Goal: Contribute content

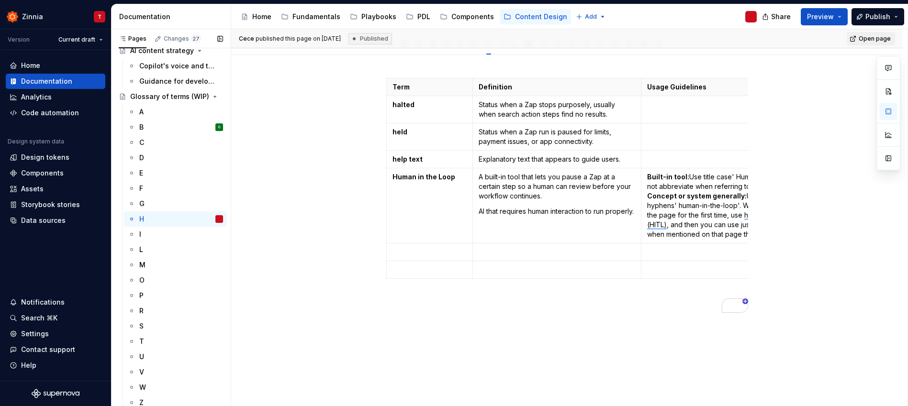
scroll to position [427, 0]
click at [160, 339] on div "T" at bounding box center [181, 339] width 84 height 13
type textarea "*"
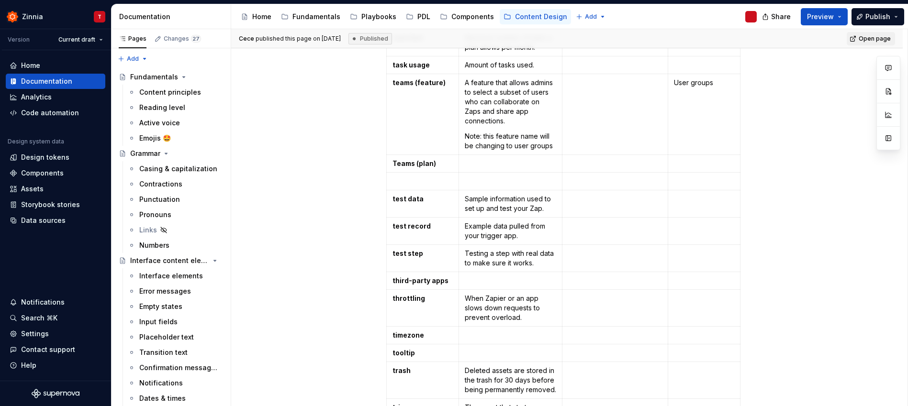
scroll to position [304, 0]
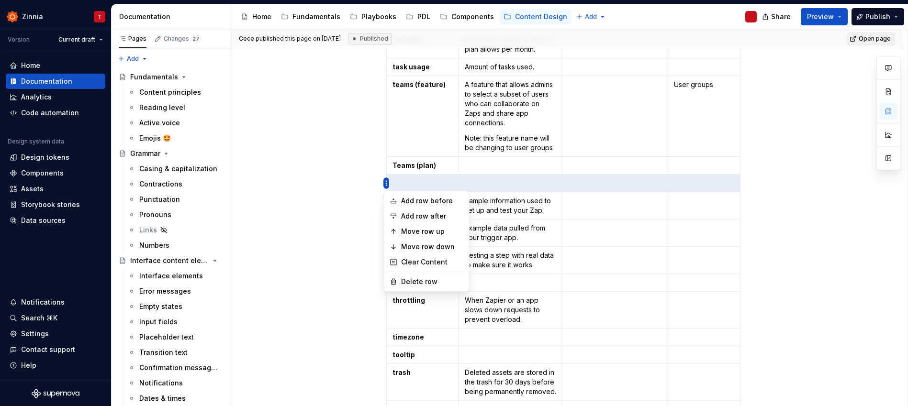
click at [387, 184] on html "Zinnia T Version Current draft Home Documentation Analytics Code automation Des…" at bounding box center [454, 203] width 908 height 406
click at [429, 280] on div "Delete row" at bounding box center [432, 282] width 62 height 10
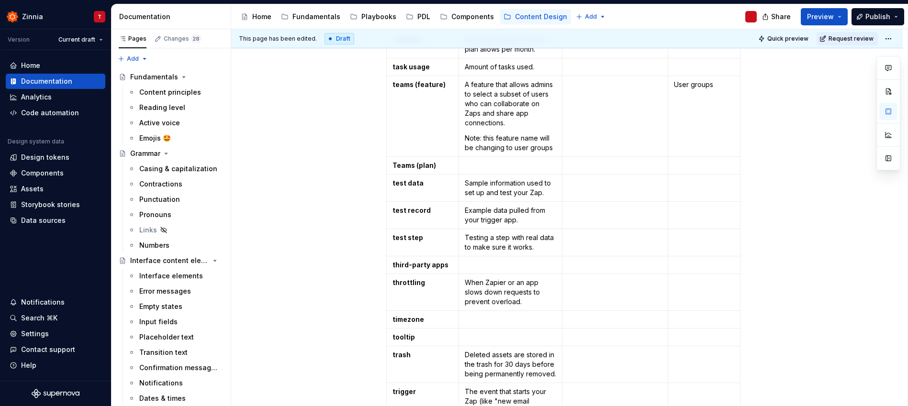
type textarea "*"
click at [639, 322] on p "To enrich screen reader interactions, please activate Accessibility in Grammarl…" at bounding box center [615, 320] width 94 height 10
drag, startPoint x: 407, startPoint y: 318, endPoint x: 427, endPoint y: 314, distance: 20.7
click at [408, 319] on strong "timezone" at bounding box center [409, 320] width 32 height 8
click at [531, 324] on p "To enrich screen reader interactions, please activate Accessibility in Grammarl…" at bounding box center [511, 320] width 92 height 10
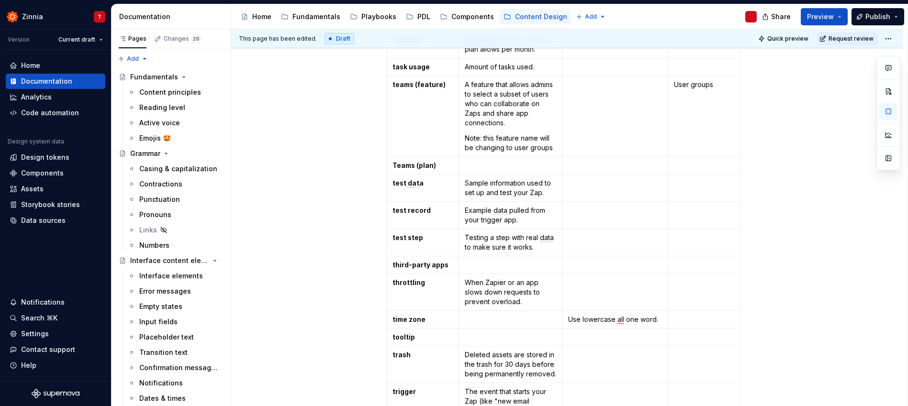
click at [515, 324] on p "To enrich screen reader interactions, please activate Accessibility in Grammarl…" at bounding box center [511, 320] width 92 height 10
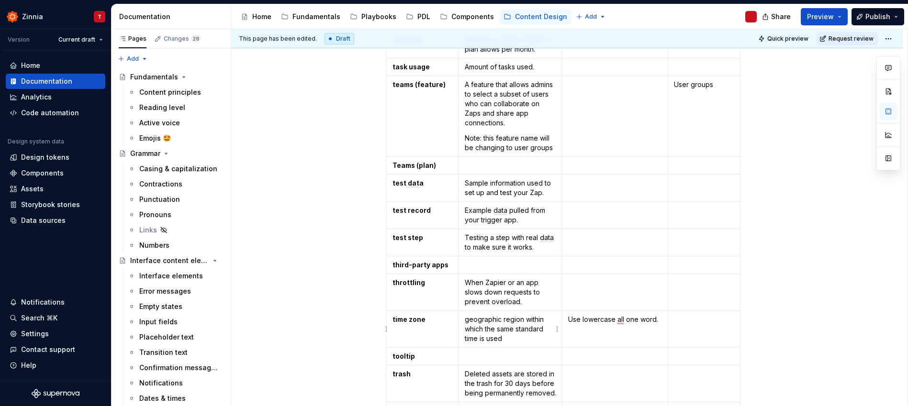
click at [467, 319] on p "geographic region within which the same standard time is used" at bounding box center [511, 329] width 92 height 29
click at [577, 331] on td "Use lowercase all one word." at bounding box center [616, 329] width 106 height 37
click at [428, 318] on p "time zone" at bounding box center [423, 320] width 60 height 10
click at [535, 354] on p "To enrich screen reader interactions, please activate Accessibility in Grammarl…" at bounding box center [511, 357] width 92 height 10
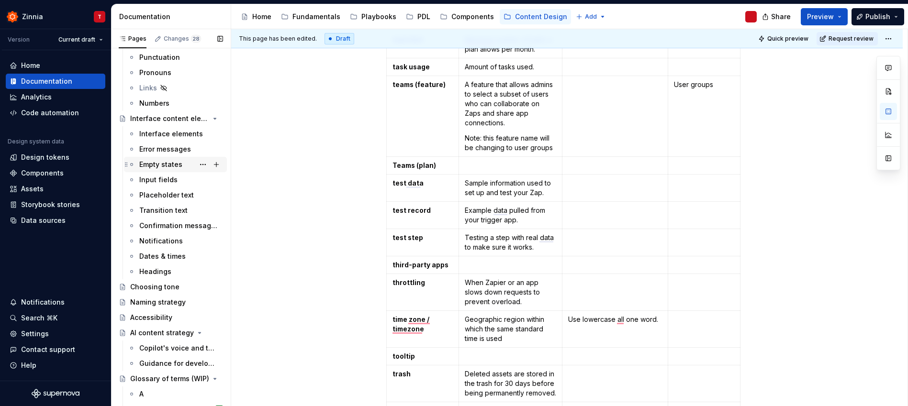
scroll to position [144, 0]
click at [163, 135] on div "Interface elements" at bounding box center [166, 133] width 55 height 10
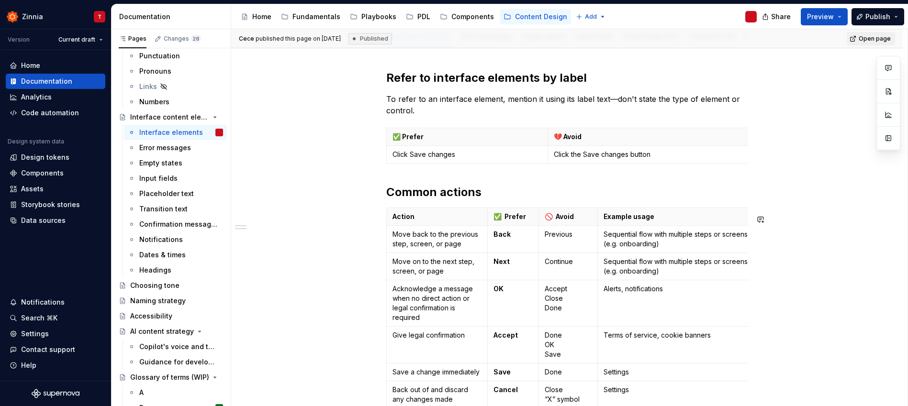
scroll to position [41, 0]
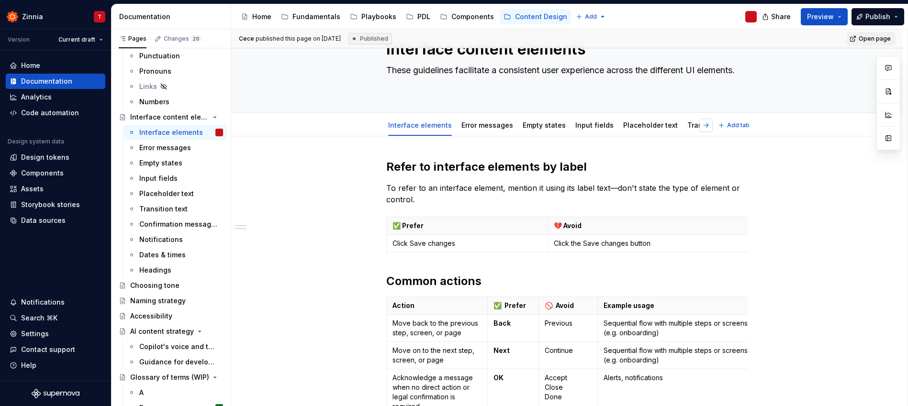
click at [708, 126] on button "button" at bounding box center [706, 125] width 13 height 13
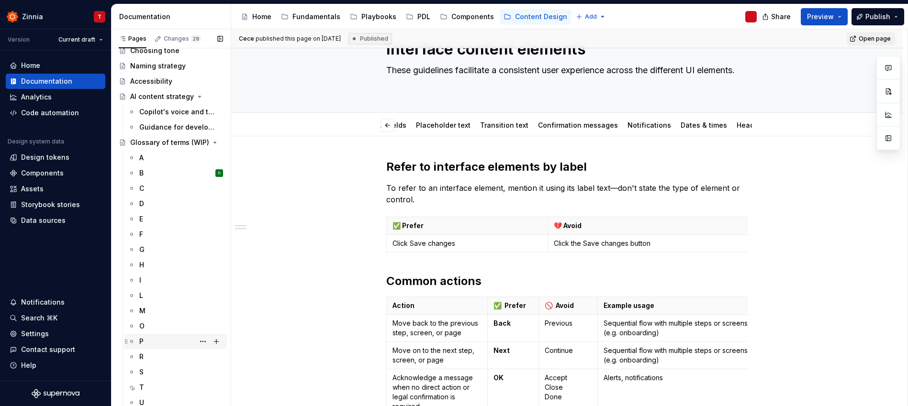
scroll to position [390, 0]
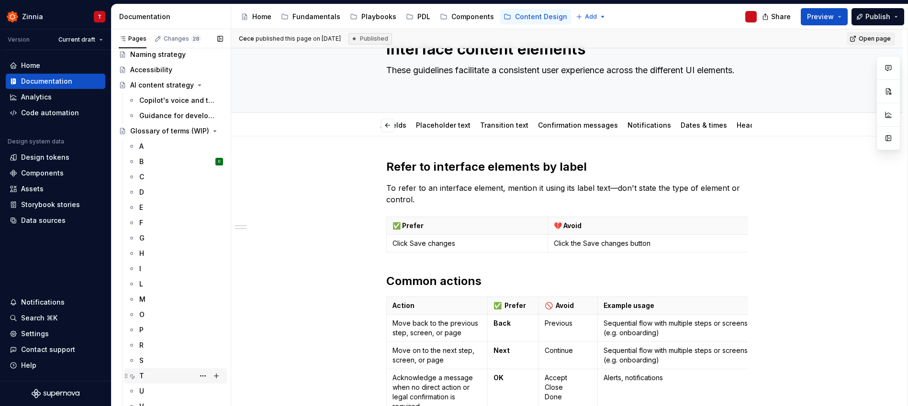
click at [166, 371] on div "T" at bounding box center [181, 376] width 84 height 13
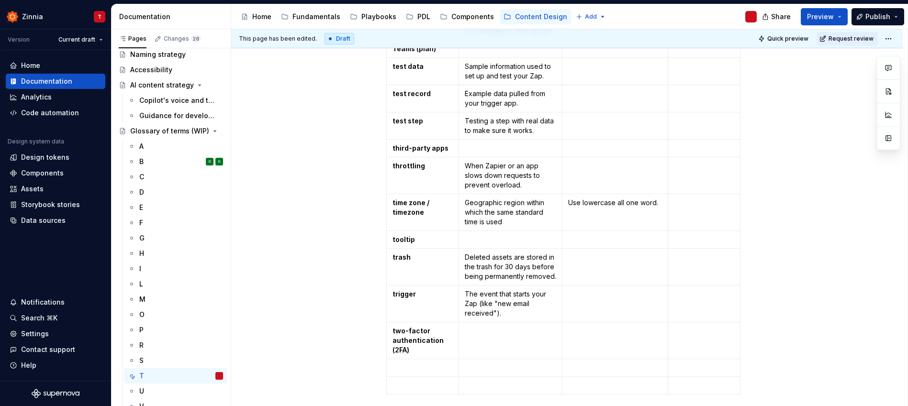
scroll to position [454, 0]
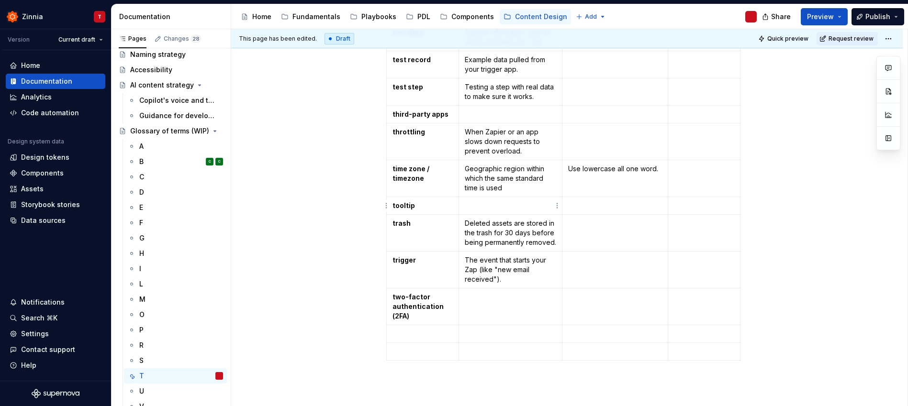
click at [513, 205] on p at bounding box center [511, 206] width 92 height 10
type textarea "*"
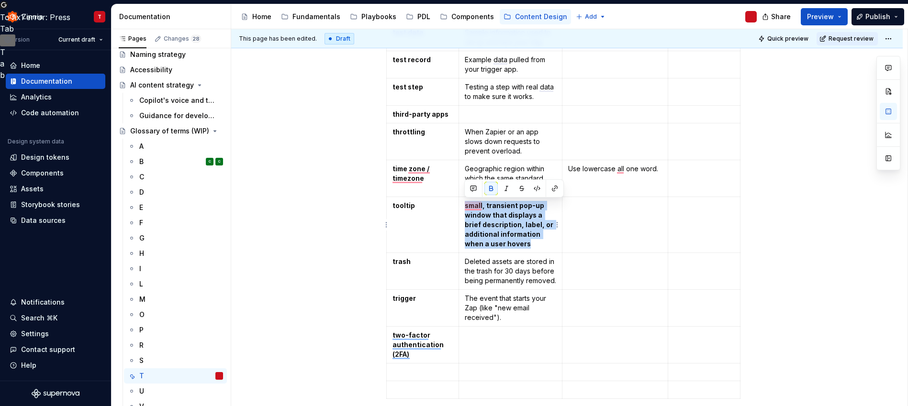
drag, startPoint x: 532, startPoint y: 243, endPoint x: 463, endPoint y: 207, distance: 77.5
click at [463, 207] on td "small, transient pop-up window that displays a brief description, label, or add…" at bounding box center [511, 225] width 104 height 56
click at [490, 188] on button "button" at bounding box center [491, 188] width 13 height 13
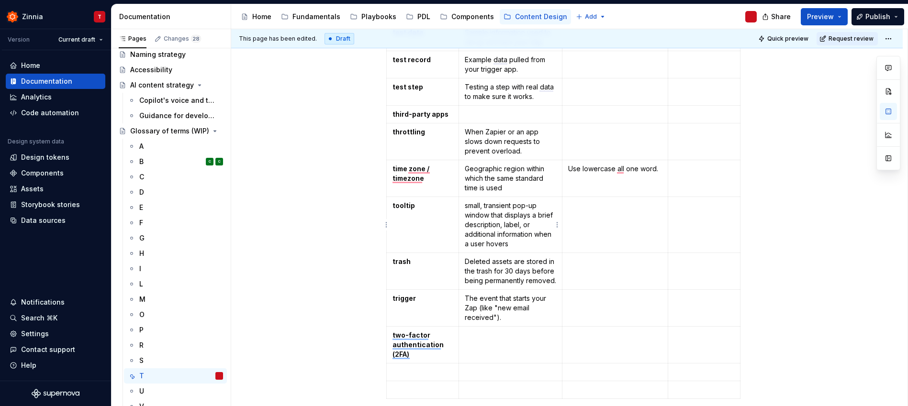
click at [484, 206] on p "small, transient pop-up window that displays a brief description, label, or add…" at bounding box center [511, 225] width 92 height 48
drag, startPoint x: 485, startPoint y: 205, endPoint x: 515, endPoint y: 205, distance: 29.7
click at [515, 205] on p "small, transient pop-up window that displays a brief description, label, or add…" at bounding box center [511, 225] width 92 height 48
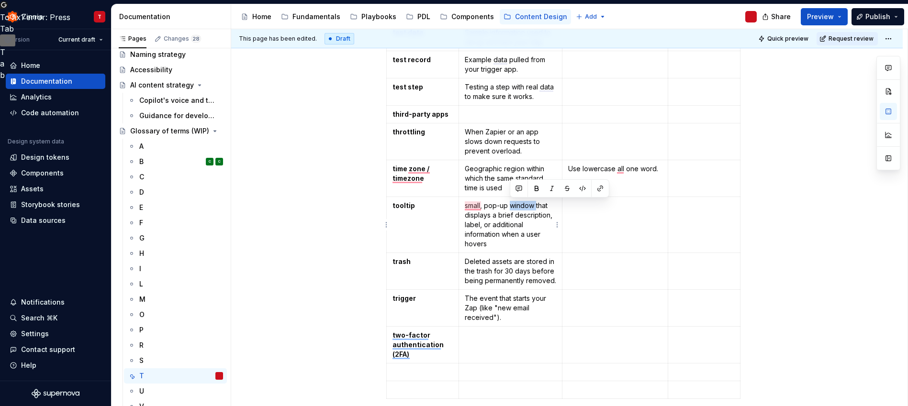
drag, startPoint x: 536, startPoint y: 206, endPoint x: 510, endPoint y: 207, distance: 25.9
click at [510, 207] on p "small, pop-up window that displays a brief description, label, or additional in…" at bounding box center [511, 225] width 92 height 48
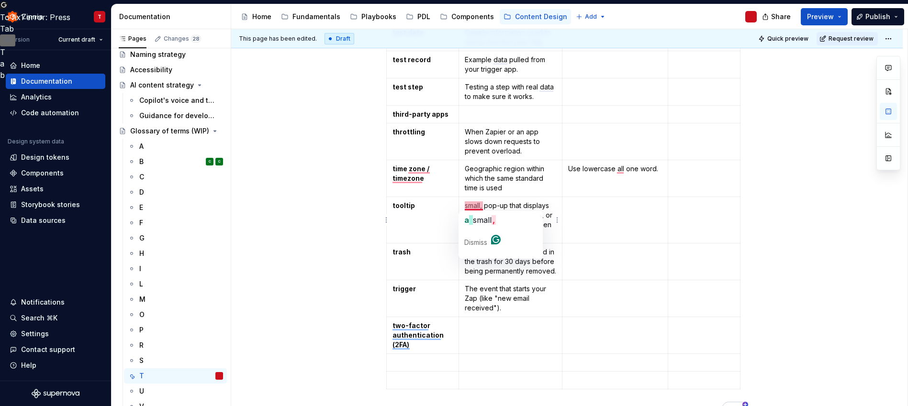
click at [463, 206] on td "small, pop-up that displays a brief description, label, or additional informati…" at bounding box center [511, 220] width 104 height 46
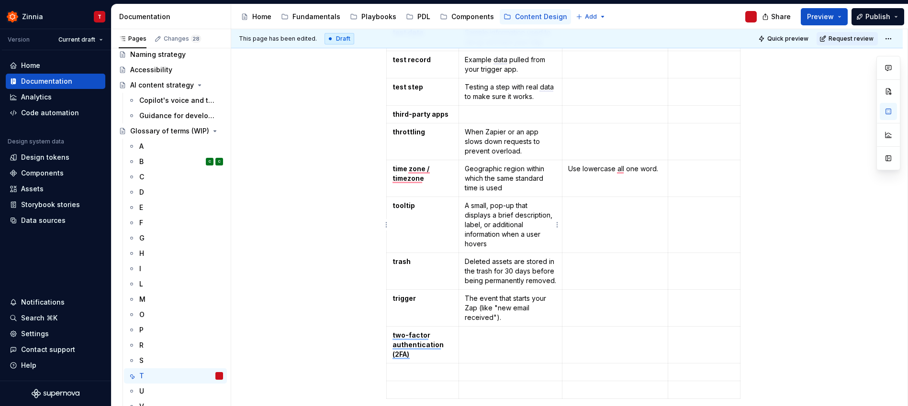
click at [517, 243] on p "A small, pop-up that displays a brief description, label, or additional informa…" at bounding box center [511, 225] width 92 height 48
click at [596, 201] on p "To enrich screen reader interactions, please activate Accessibility in Grammarl…" at bounding box center [615, 206] width 94 height 10
click at [619, 181] on td "Use lowercase all one word." at bounding box center [616, 178] width 106 height 37
click at [410, 206] on strong "tooltip" at bounding box center [404, 206] width 23 height 8
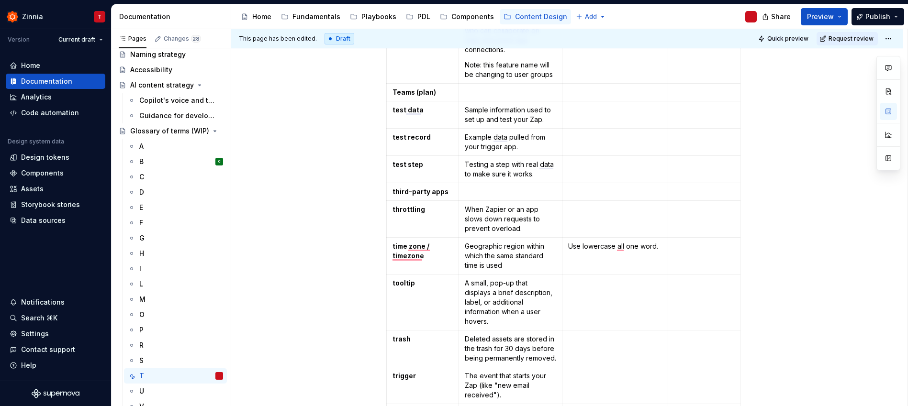
scroll to position [390, 0]
click at [512, 253] on p "Geographic region within which the same standard time is used" at bounding box center [511, 256] width 92 height 29
drag, startPoint x: 440, startPoint y: 247, endPoint x: 391, endPoint y: 241, distance: 49.6
click at [391, 241] on td "time zone / timezone" at bounding box center [422, 256] width 72 height 37
click at [587, 260] on td "Use lowercase all one word." at bounding box center [616, 256] width 106 height 37
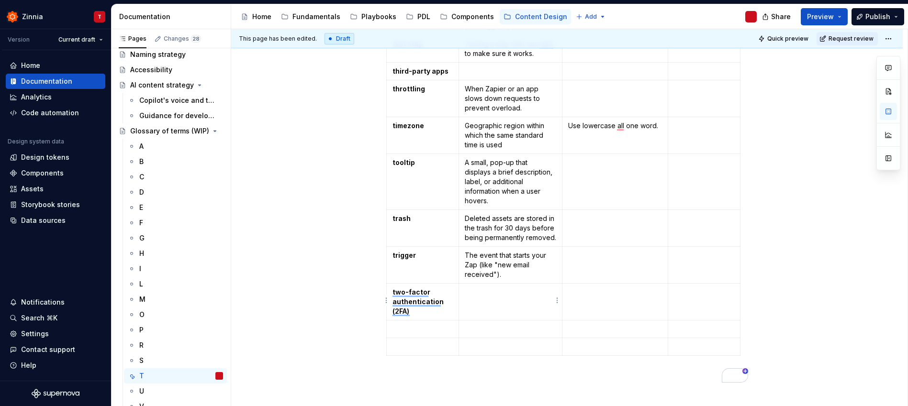
scroll to position [499, 0]
click at [517, 292] on p "To enrich screen reader interactions, please activate Accessibility in Grammarl…" at bounding box center [511, 291] width 92 height 10
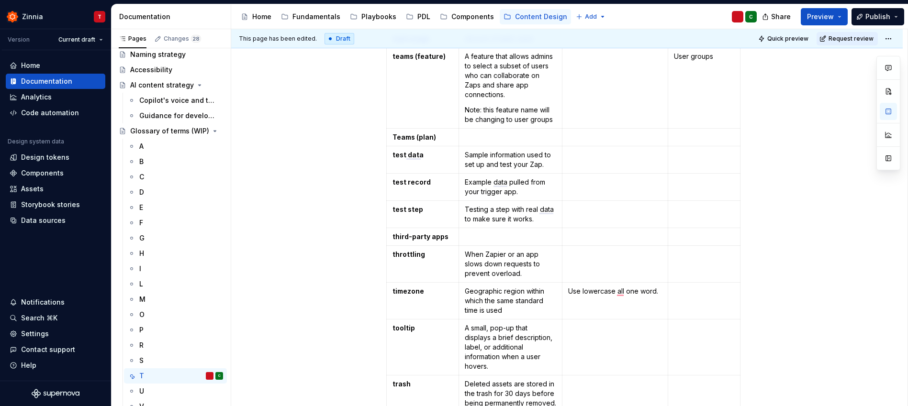
scroll to position [332, 0]
click at [521, 243] on td "To enrich screen reader interactions, please activate Accessibility in Grammarl…" at bounding box center [511, 237] width 104 height 18
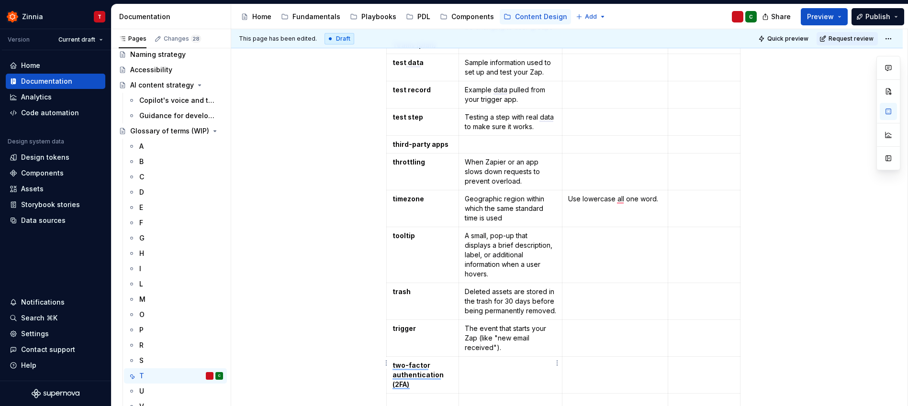
scroll to position [469, 0]
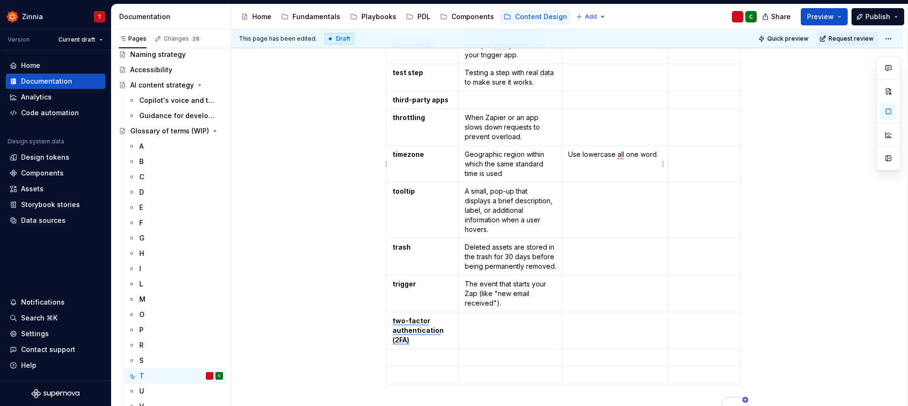
drag, startPoint x: 594, startPoint y: 154, endPoint x: 620, endPoint y: 151, distance: 26.4
click at [594, 154] on p "Use lowercase all one word." at bounding box center [615, 155] width 94 height 10
click at [621, 152] on p "Use lowercase all one word." at bounding box center [615, 155] width 94 height 10
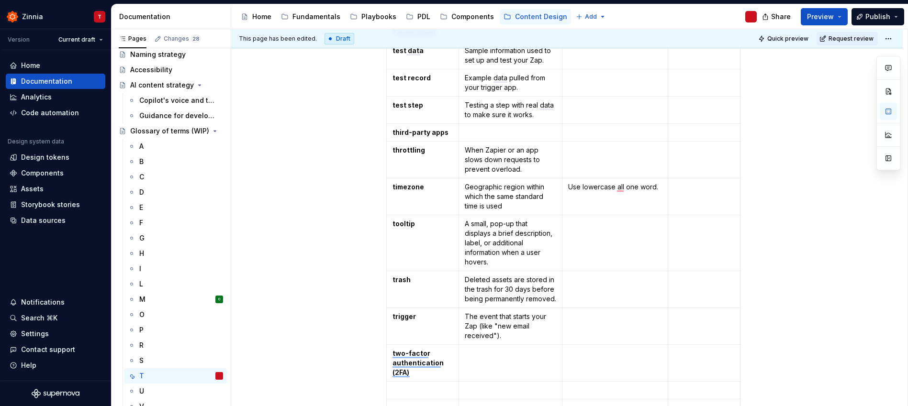
scroll to position [326, 0]
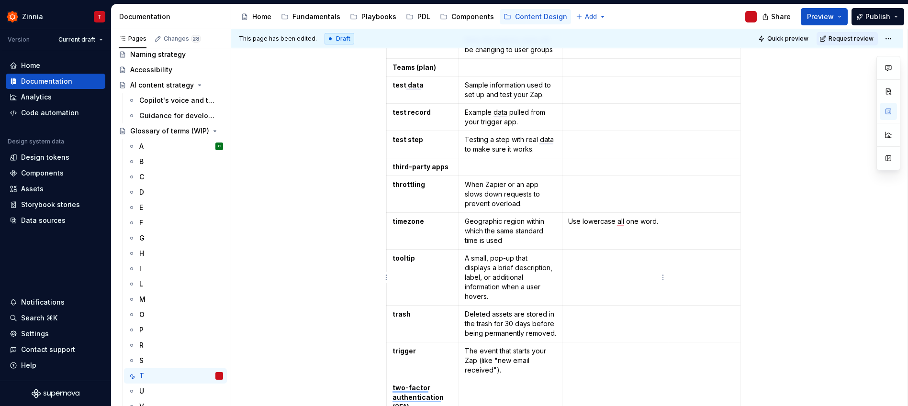
click at [596, 265] on td "To enrich screen reader interactions, please activate Accessibility in Grammarl…" at bounding box center [616, 278] width 106 height 56
click at [655, 223] on p "Use lowercase all one word." at bounding box center [615, 222] width 94 height 10
click at [501, 165] on p "To enrich screen reader interactions, please activate Accessibility in Grammarl…" at bounding box center [511, 167] width 92 height 10
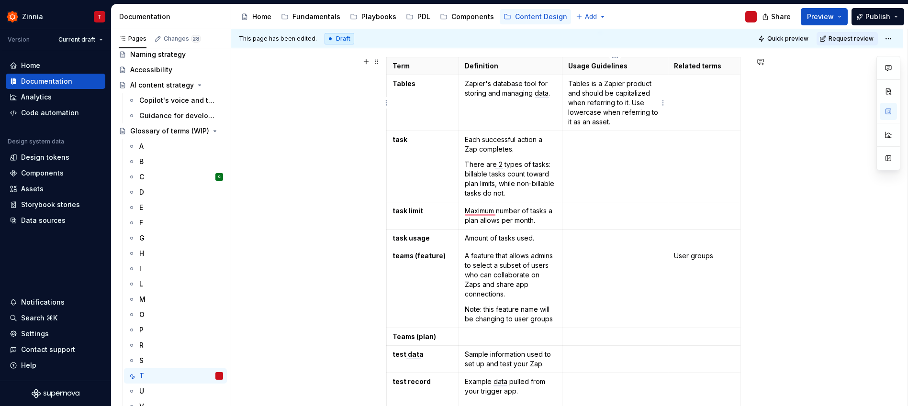
click at [614, 125] on p "Tables is a Zapier product and should be capitalized when referring to it. Use …" at bounding box center [615, 103] width 94 height 48
click at [155, 161] on div "B" at bounding box center [181, 161] width 84 height 13
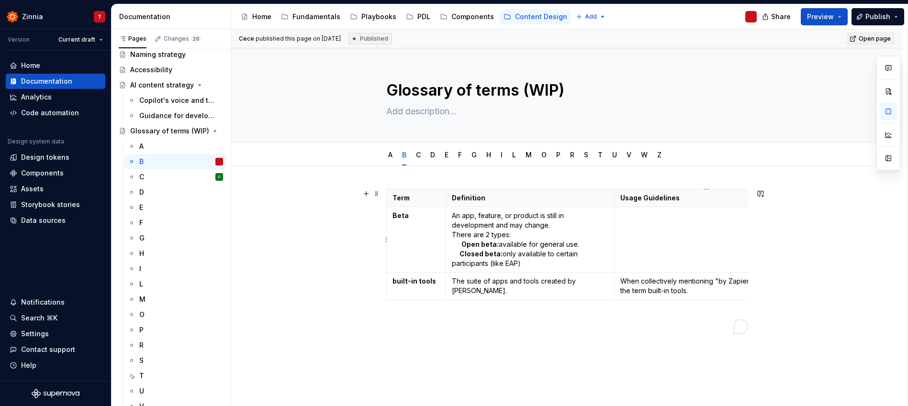
click at [641, 222] on td "To enrich screen reader interactions, please activate Accessibility in Grammarl…" at bounding box center [707, 240] width 185 height 66
type textarea "*"
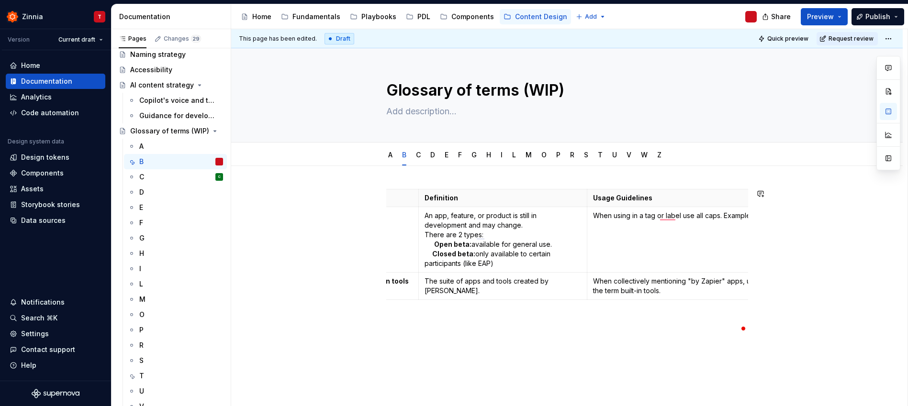
scroll to position [0, 33]
type textarea "*"
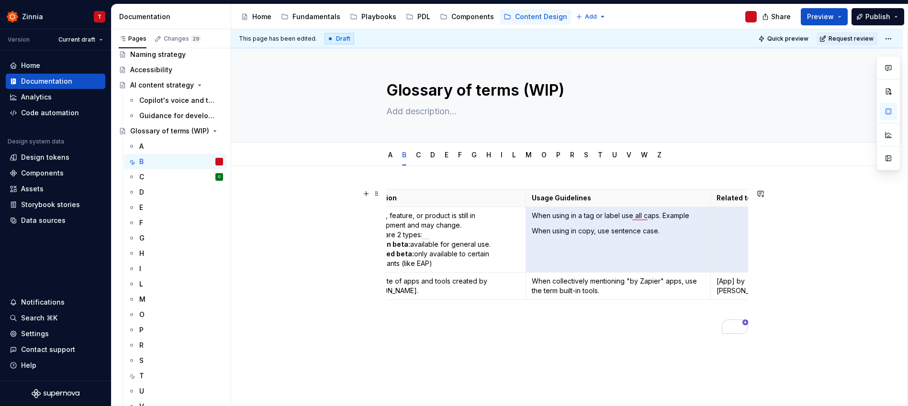
scroll to position [0, 90]
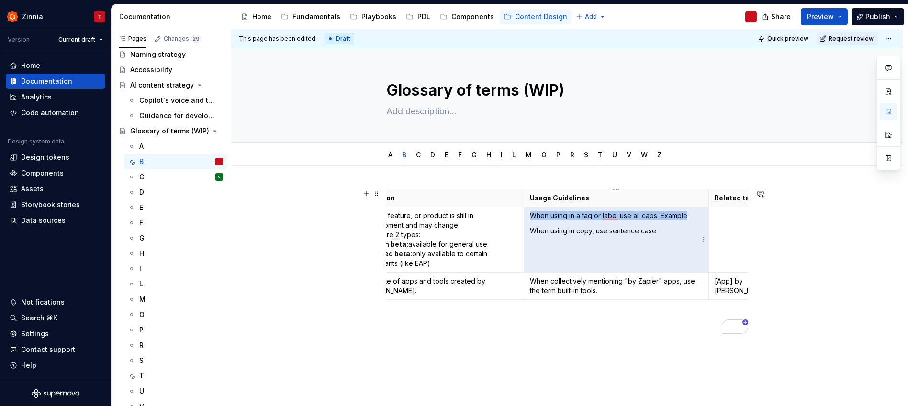
drag, startPoint x: 719, startPoint y: 216, endPoint x: 682, endPoint y: 210, distance: 37.5
click at [682, 210] on td "When using in a tag or label use all caps. Example When using in copy, use sent…" at bounding box center [616, 240] width 185 height 66
click at [684, 216] on p "When using in a tag or label use all caps. Example" at bounding box center [616, 216] width 173 height 10
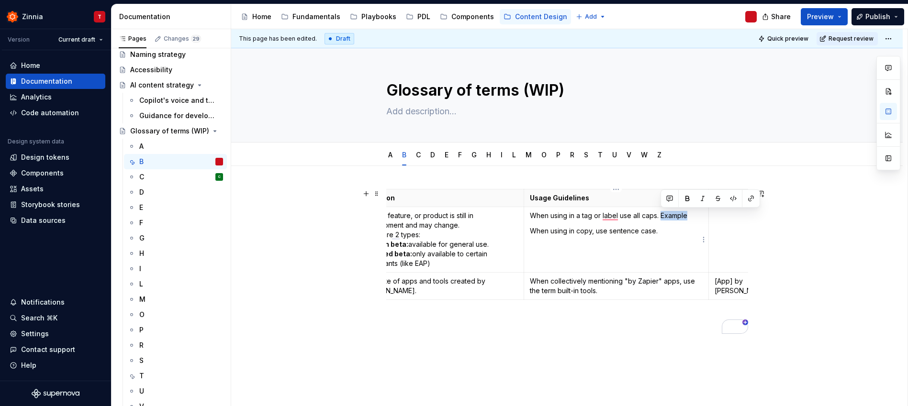
drag, startPoint x: 688, startPoint y: 216, endPoint x: 662, endPoint y: 214, distance: 26.4
click at [662, 214] on p "When using in a tag or label use all caps. Example" at bounding box center [616, 216] width 173 height 10
click at [749, 197] on button "button" at bounding box center [751, 198] width 13 height 13
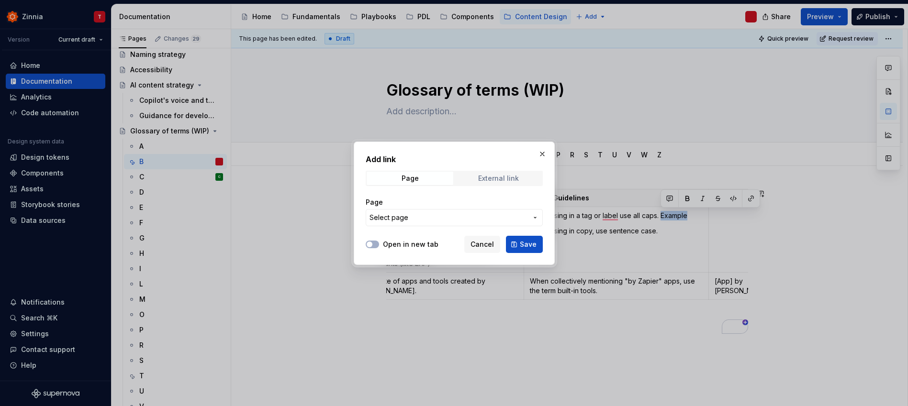
click at [482, 180] on div "External link" at bounding box center [498, 179] width 41 height 8
click at [439, 220] on input "URL" at bounding box center [454, 217] width 177 height 17
paste input "[URL][DOMAIN_NAME]"
type input "[URL][DOMAIN_NAME]"
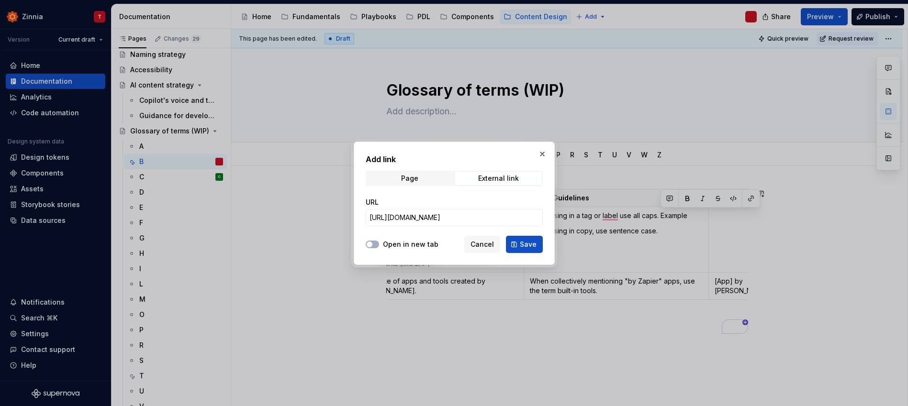
scroll to position [0, 0]
click at [384, 244] on label "Open in new tab" at bounding box center [411, 245] width 56 height 10
click at [379, 244] on button "Open in new tab" at bounding box center [372, 245] width 13 height 8
click at [510, 243] on button "Save" at bounding box center [524, 244] width 37 height 17
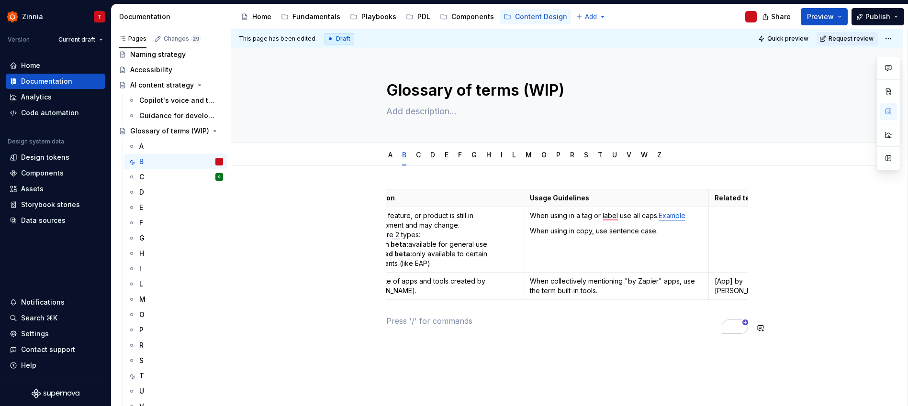
click at [580, 339] on div "Term Definition Usage Guidelines Related terms Beta An app, feature, or product…" at bounding box center [567, 263] width 362 height 149
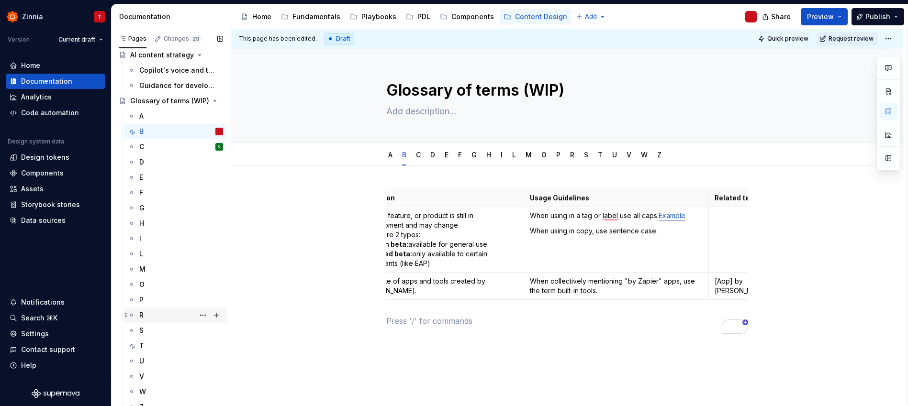
scroll to position [427, 0]
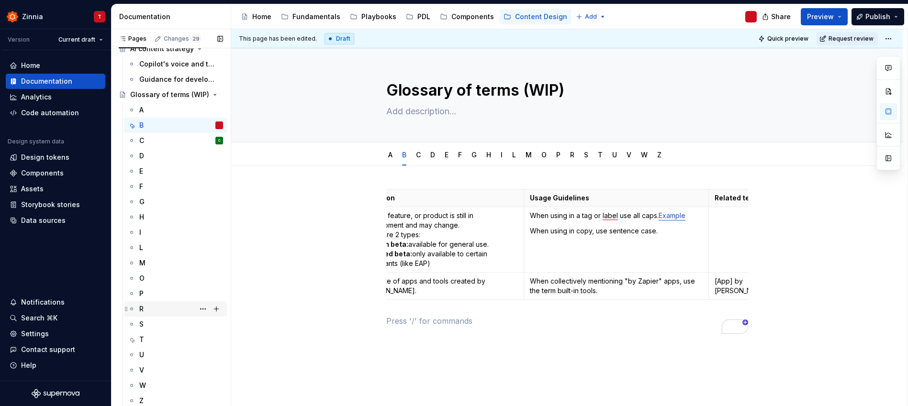
click at [172, 338] on div "T" at bounding box center [181, 340] width 84 height 10
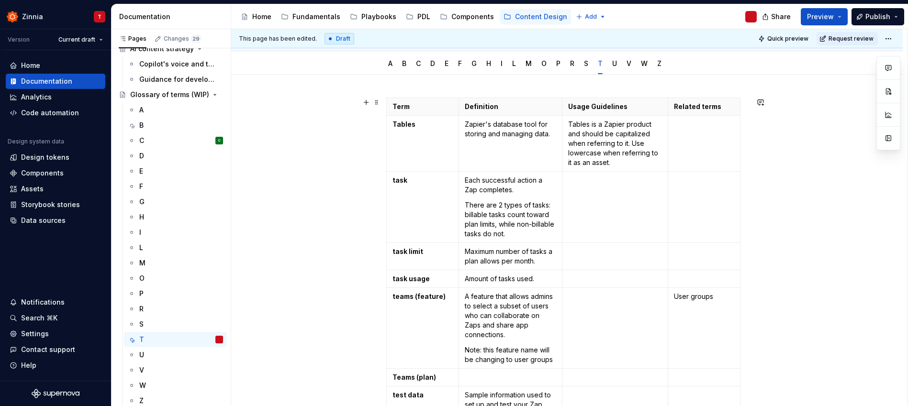
scroll to position [103, 0]
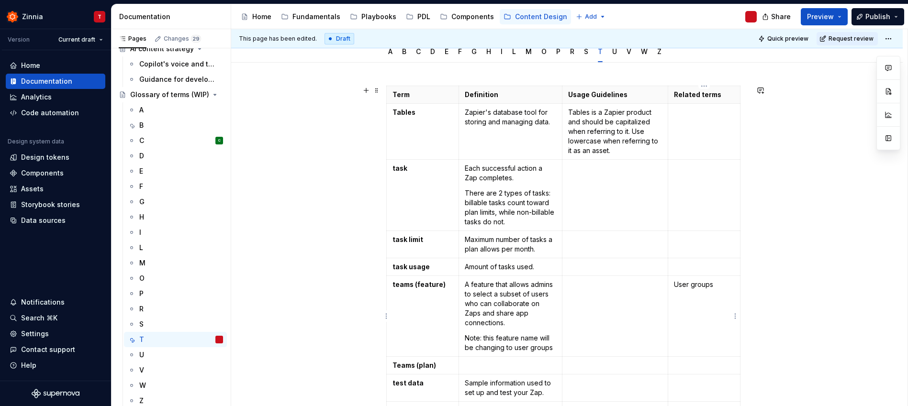
type textarea "*"
click at [718, 284] on p "User groups" at bounding box center [704, 285] width 60 height 10
click at [674, 283] on p "User groups" at bounding box center [704, 285] width 60 height 10
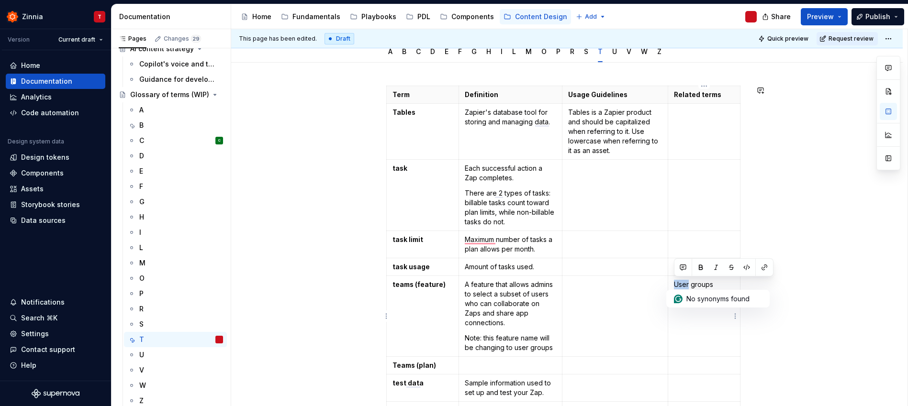
click at [674, 283] on p "User groups" at bounding box center [704, 285] width 60 height 10
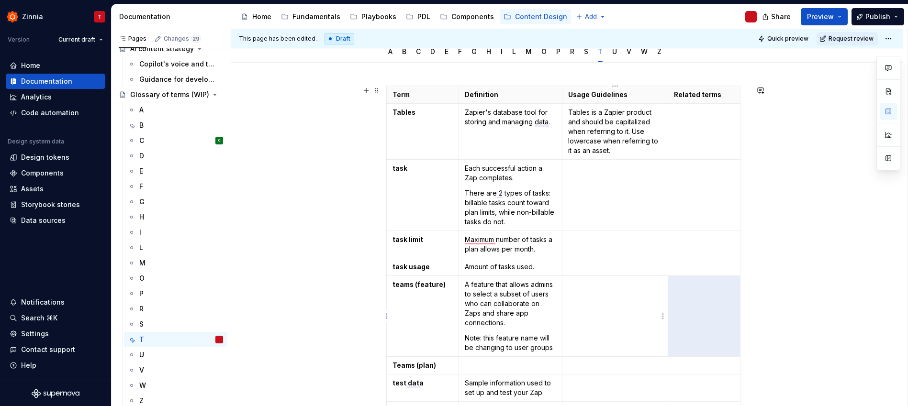
click at [639, 288] on p "To enrich screen reader interactions, please activate Accessibility in Grammarl…" at bounding box center [615, 285] width 94 height 10
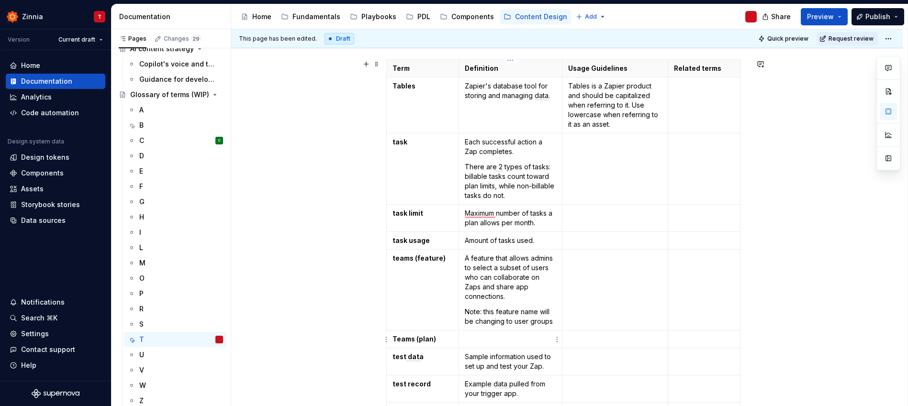
scroll to position [128, 0]
click at [530, 334] on td "To enrich screen reader interactions, please activate Accessibility in Grammarl…" at bounding box center [511, 342] width 104 height 18
click at [468, 242] on p "Amount of tasks used." at bounding box center [511, 243] width 92 height 10
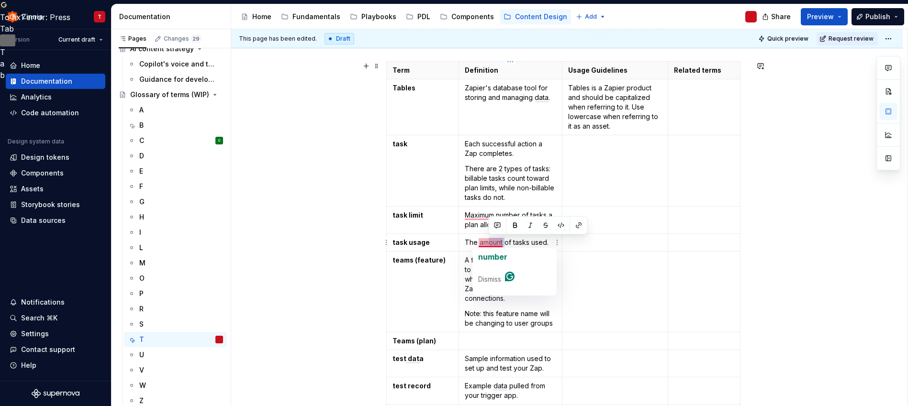
drag, startPoint x: 504, startPoint y: 242, endPoint x: 489, endPoint y: 242, distance: 14.4
click at [489, 242] on p "The amount of tasks used." at bounding box center [511, 243] width 92 height 10
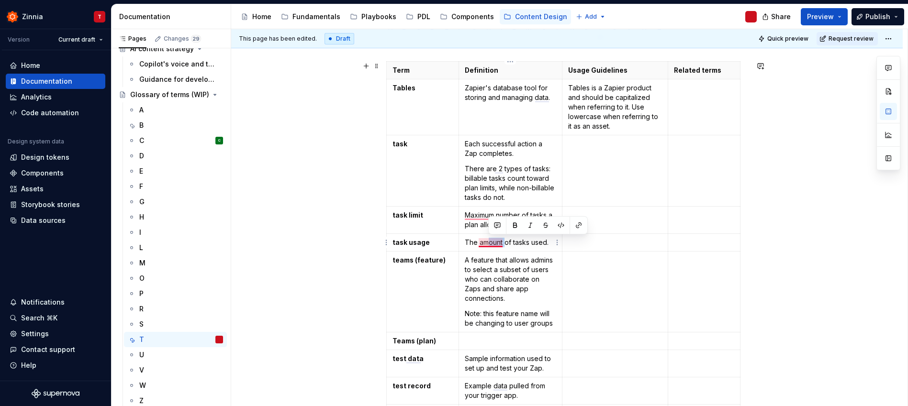
click at [491, 242] on p "The amount of tasks used." at bounding box center [511, 243] width 92 height 10
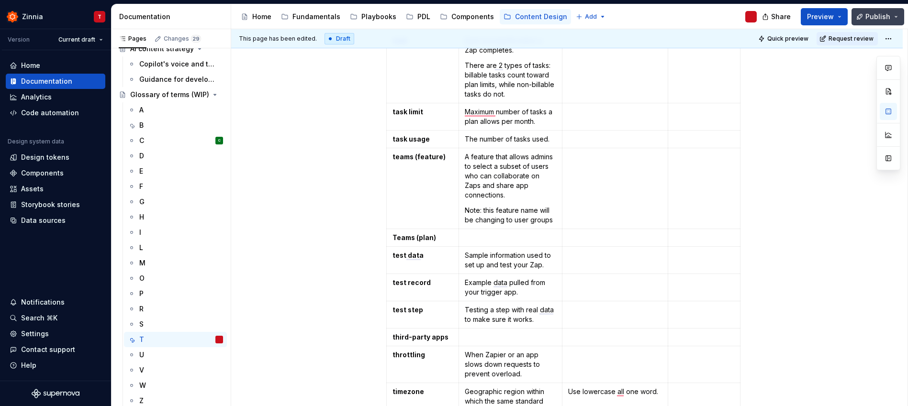
scroll to position [271, 0]
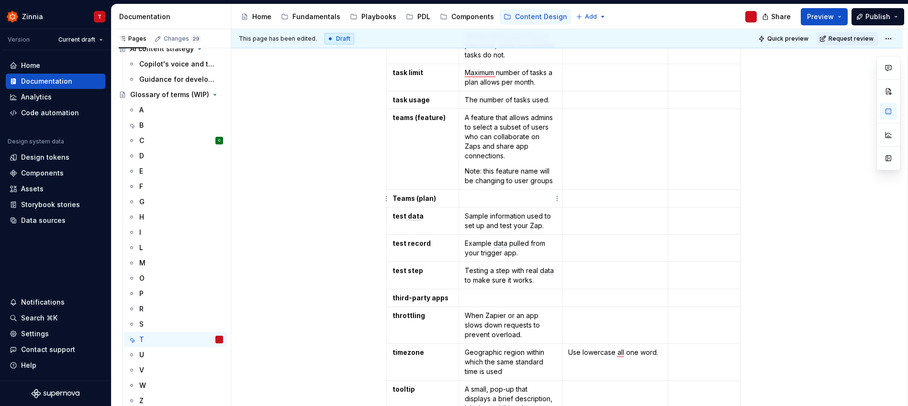
click at [469, 197] on p "To enrich screen reader interactions, please activate Accessibility in Grammarl…" at bounding box center [511, 199] width 92 height 10
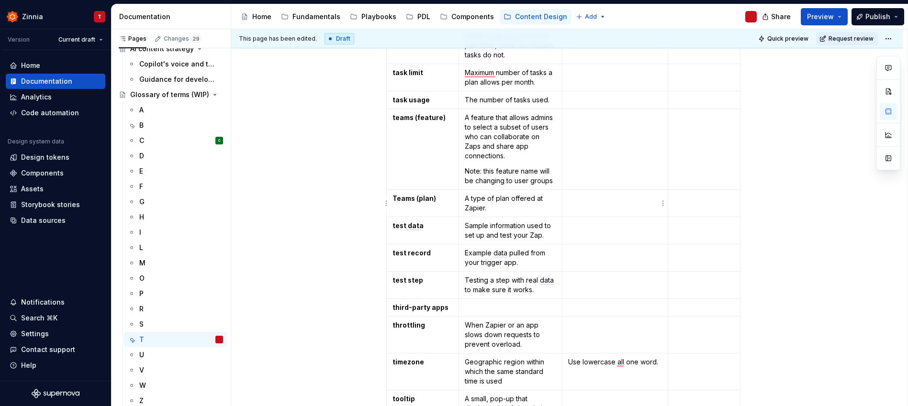
click at [581, 204] on td "To enrich screen reader interactions, please activate Accessibility in Grammarl…" at bounding box center [616, 203] width 106 height 27
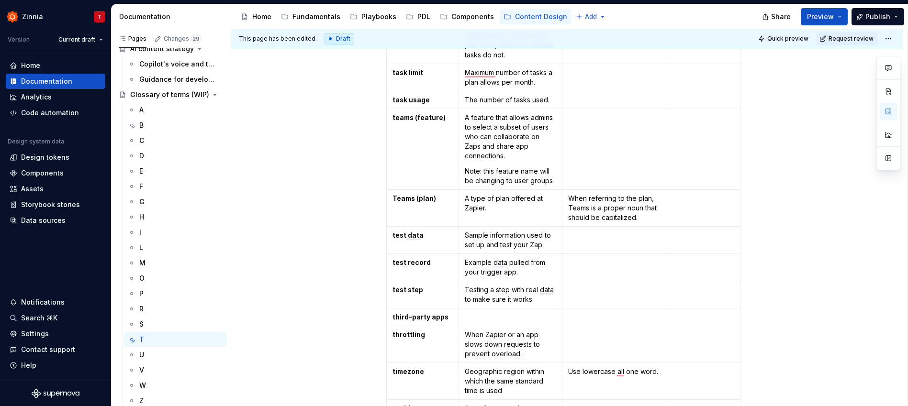
type textarea "*"
